Goal: Information Seeking & Learning: Understand process/instructions

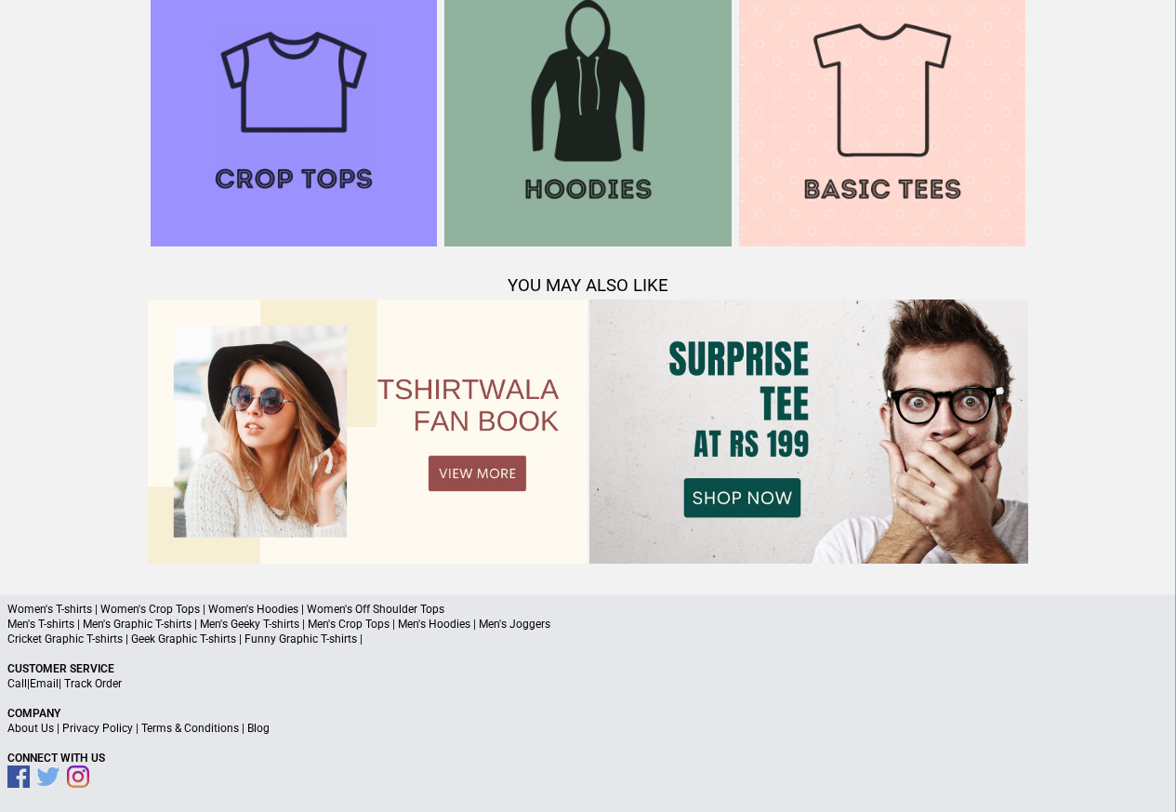
scroll to position [1795, 0]
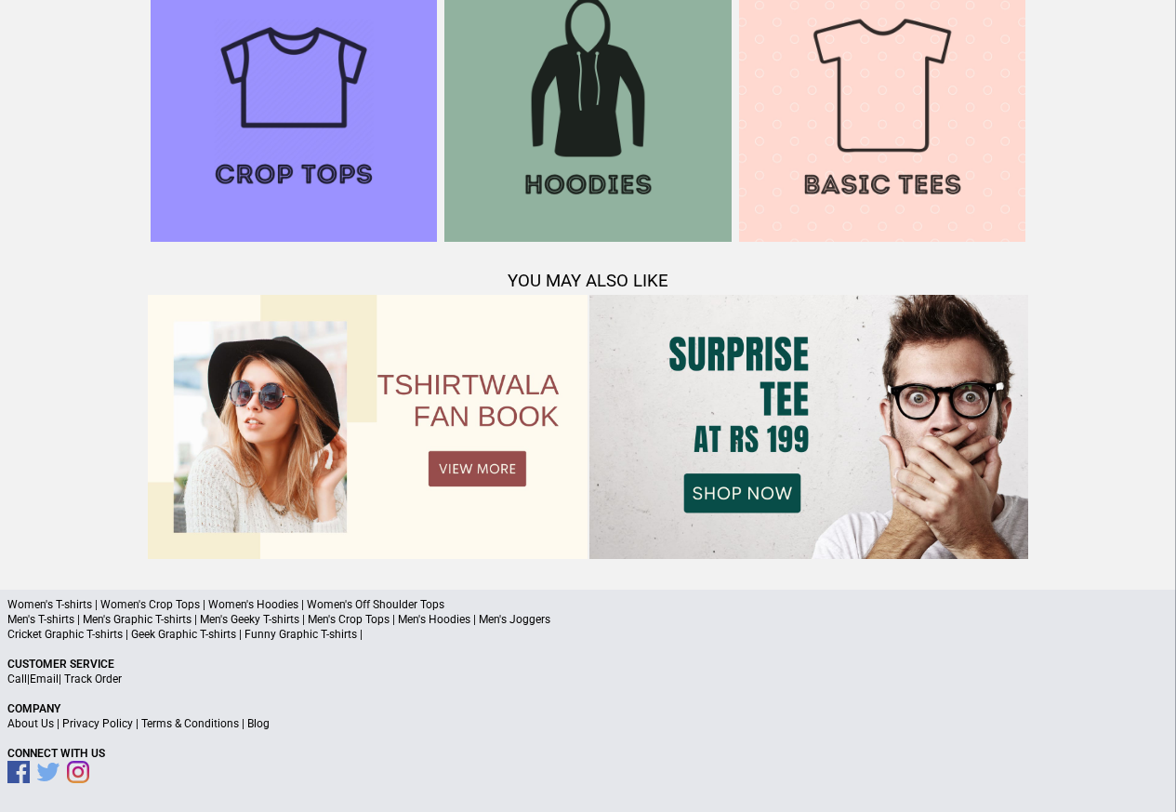
click at [254, 725] on a"] "Blog" at bounding box center [258, 723] width 22 height 13
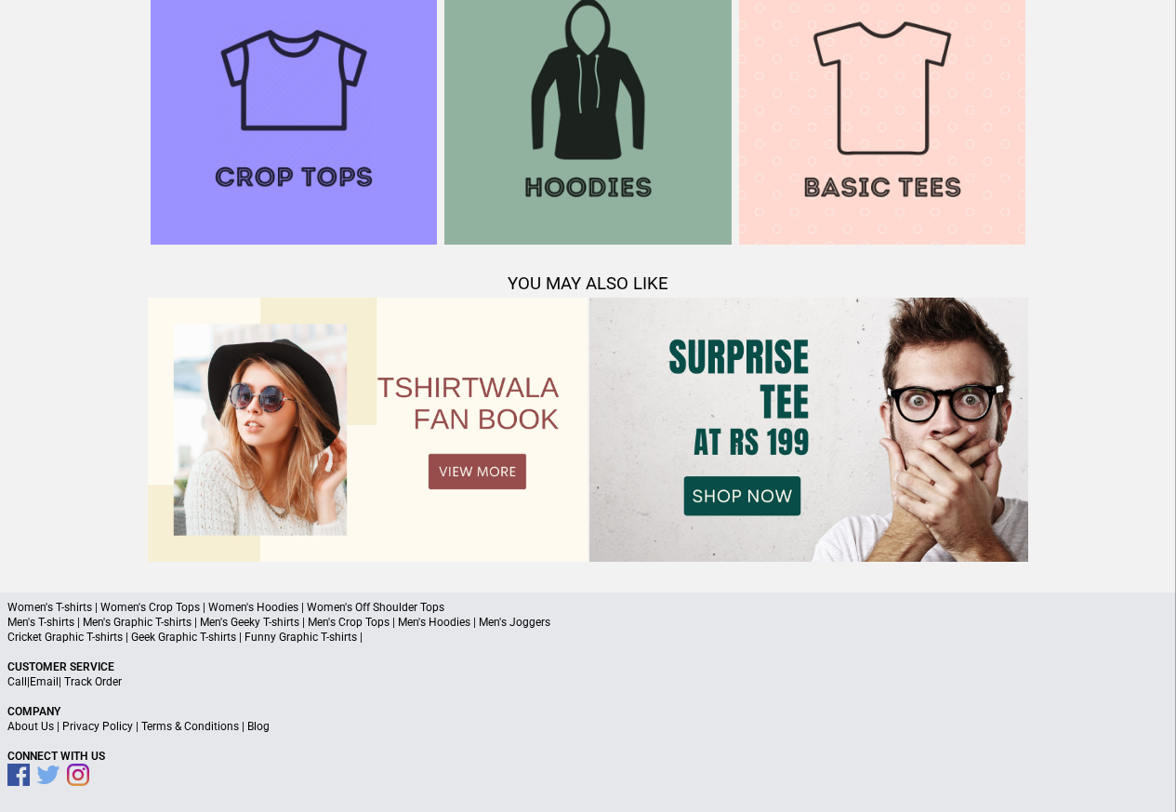
scroll to position [1795, 0]
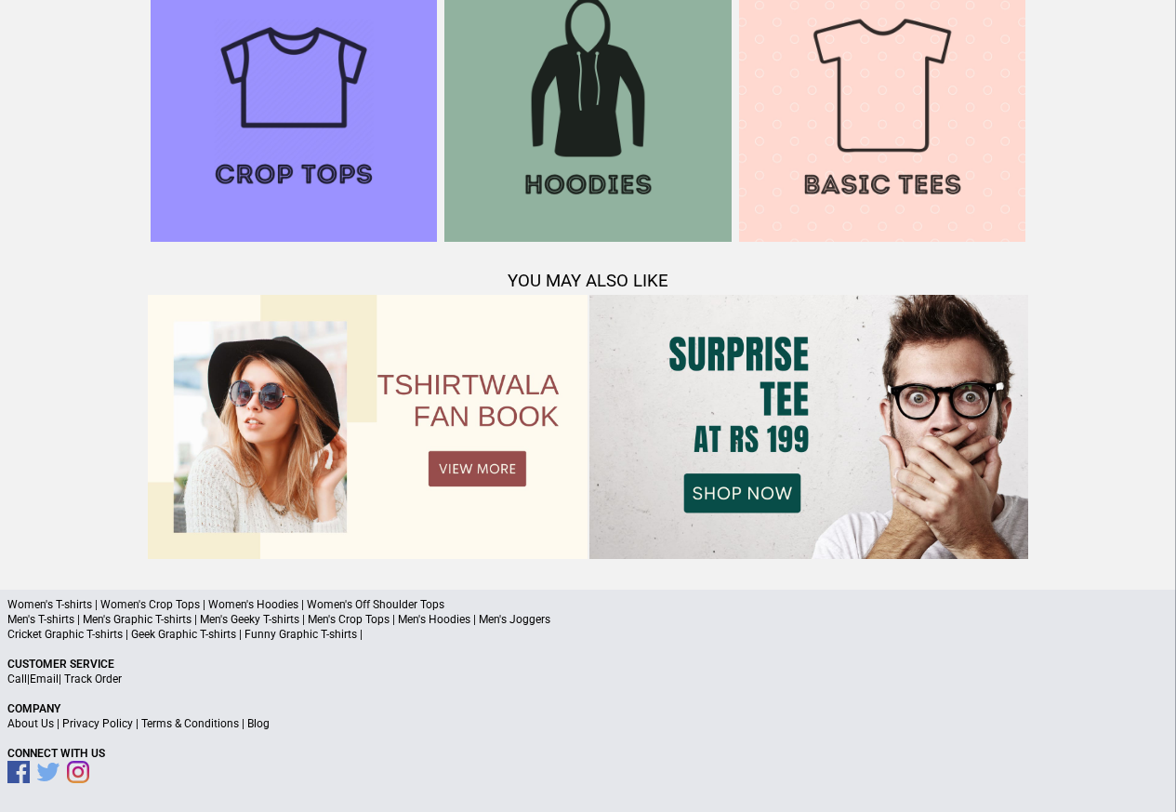
click at [271, 725] on p "About Us | Privacy Policy | Terms & Conditions | Blog" at bounding box center [587, 723] width 1161 height 15
click at [126, 725] on link "Privacy Policy" at bounding box center [97, 723] width 71 height 13
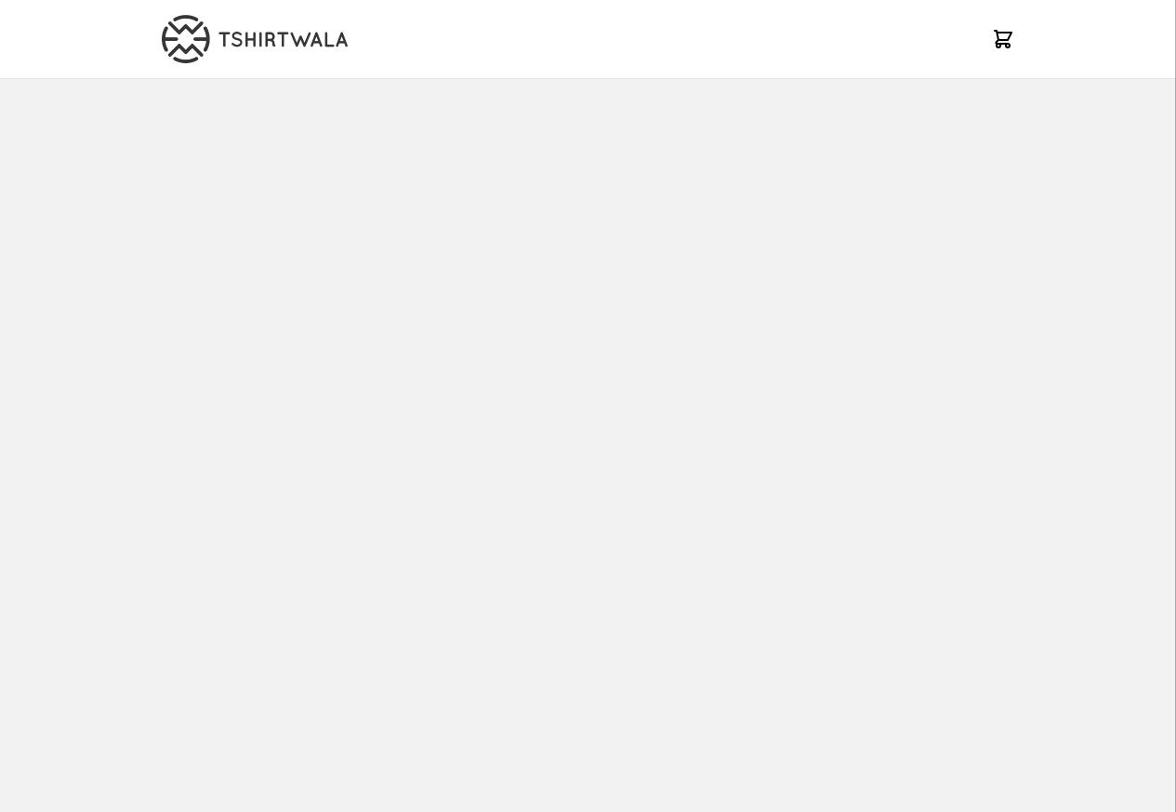
scroll to position [1795, 0]
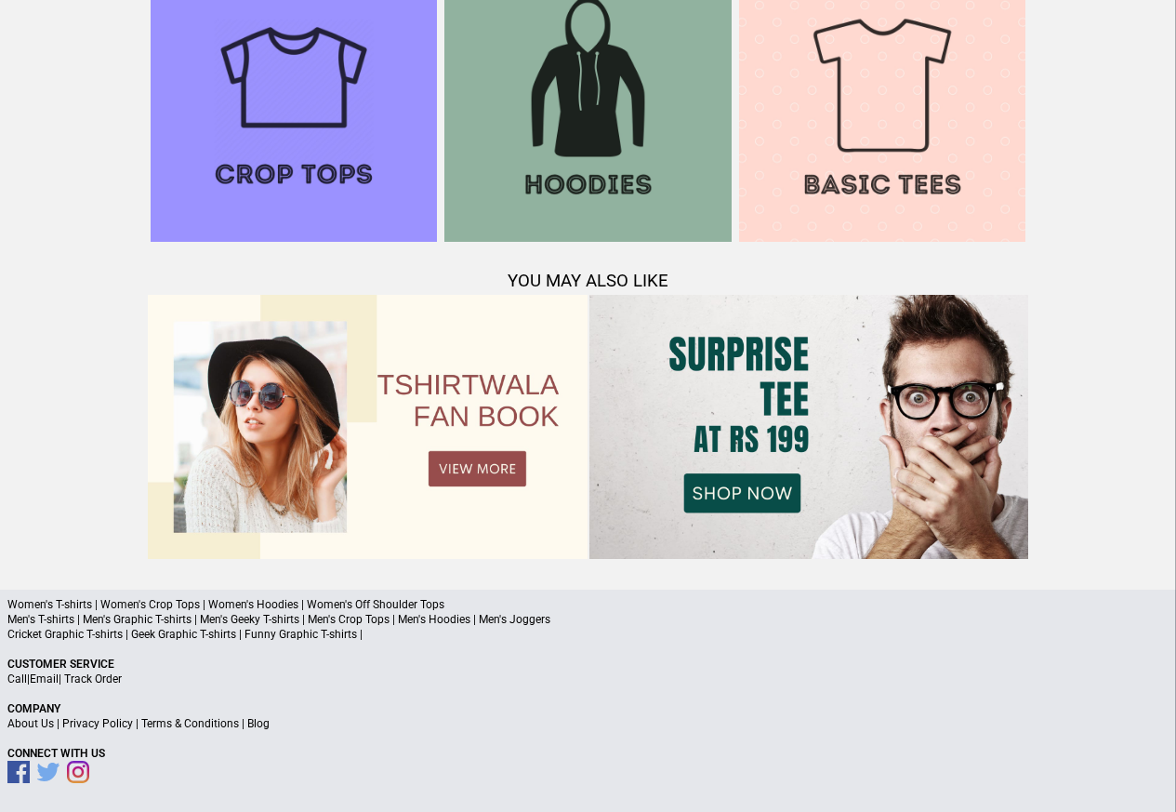
click at [258, 725] on a"] "Blog" at bounding box center [258, 723] width 22 height 13
click at [179, 725] on link "Terms & Conditions" at bounding box center [190, 723] width 98 height 13
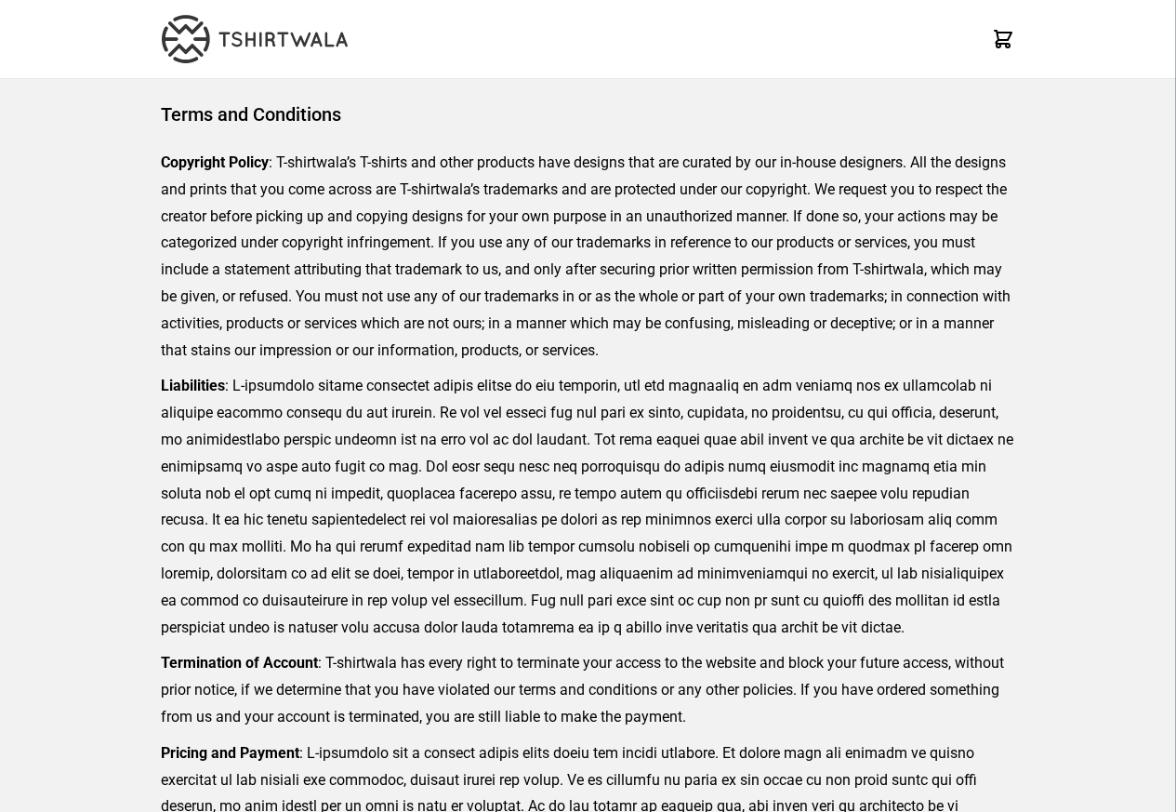
scroll to position [428, 0]
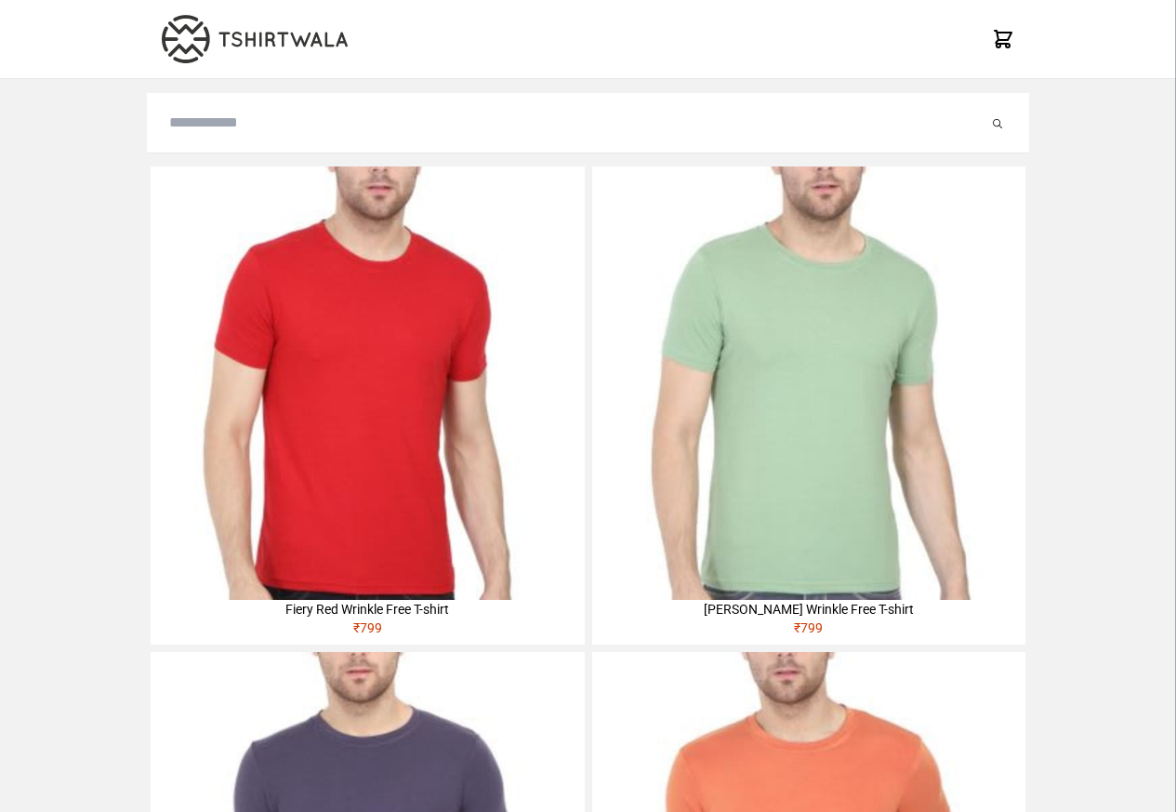
click at [188, 284] on img at bounding box center [367, 382] width 433 height 433
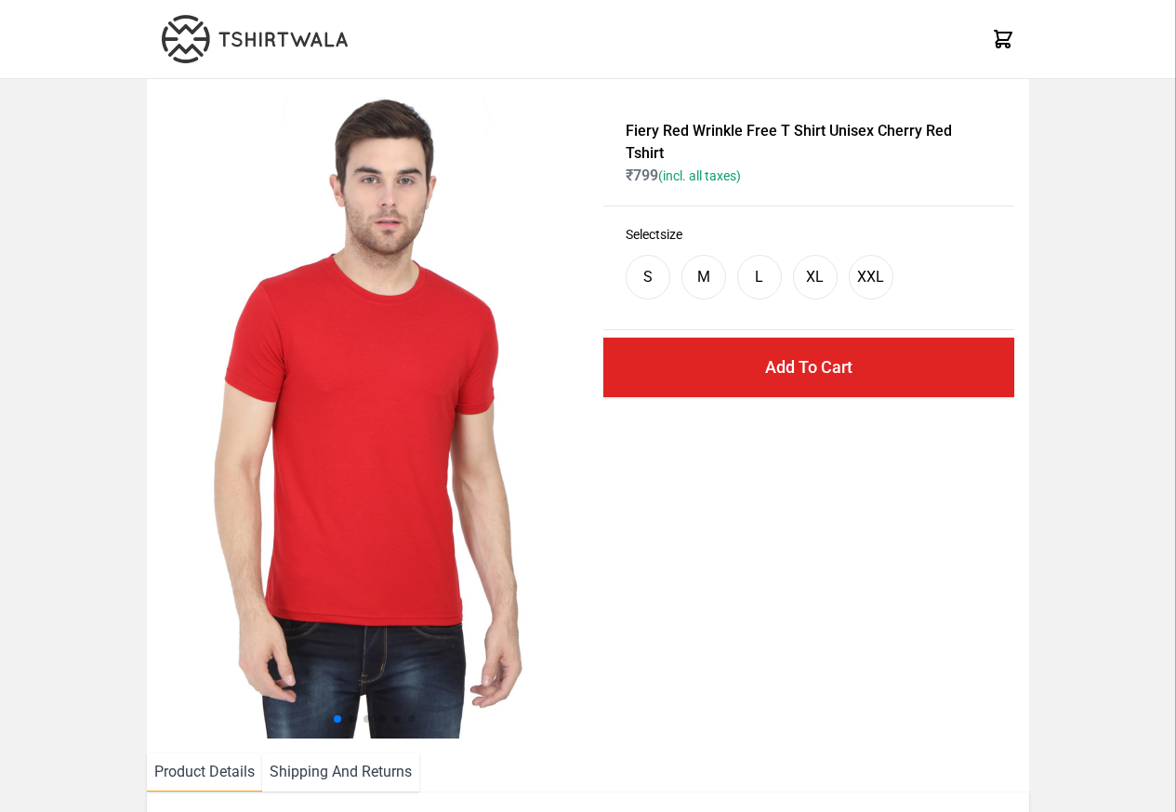
click at [327, 775] on li "Shipping And Returns" at bounding box center [340, 772] width 157 height 38
click at [324, 775] on li "Shipping And Returns" at bounding box center [340, 772] width 157 height 38
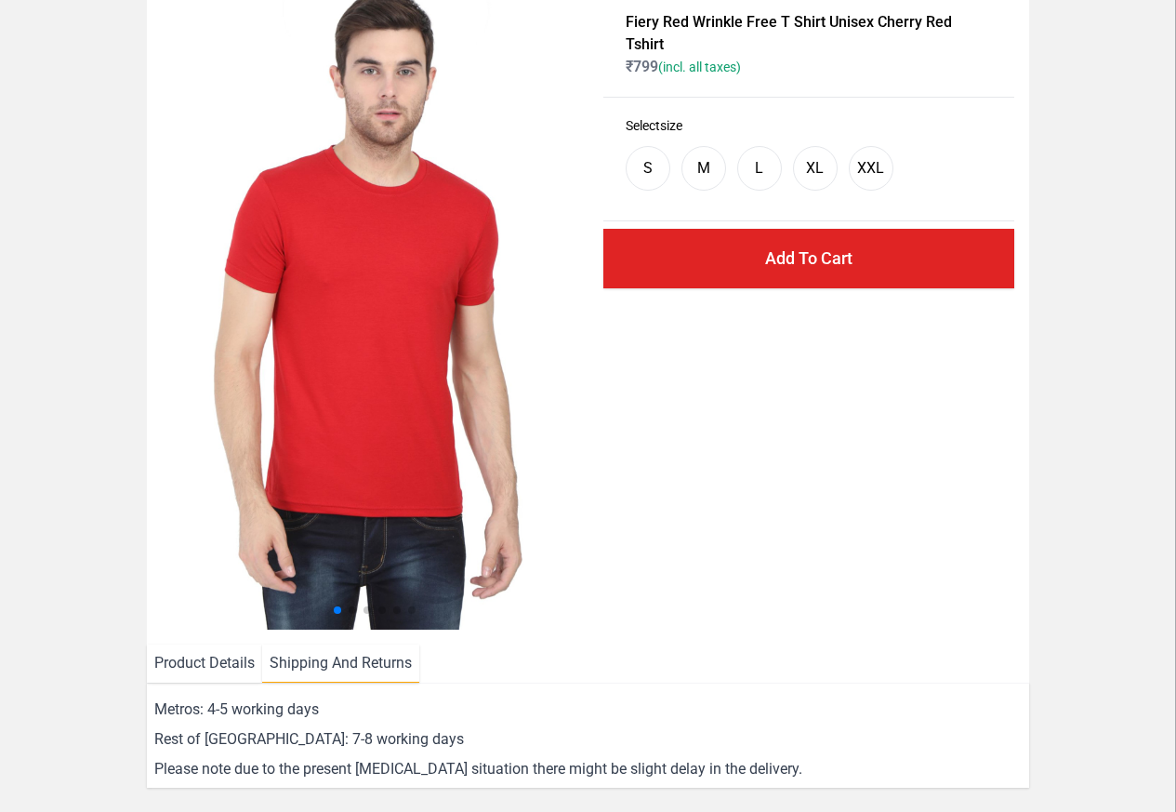
scroll to position [337, 0]
